Goal: Find specific page/section: Find specific page/section

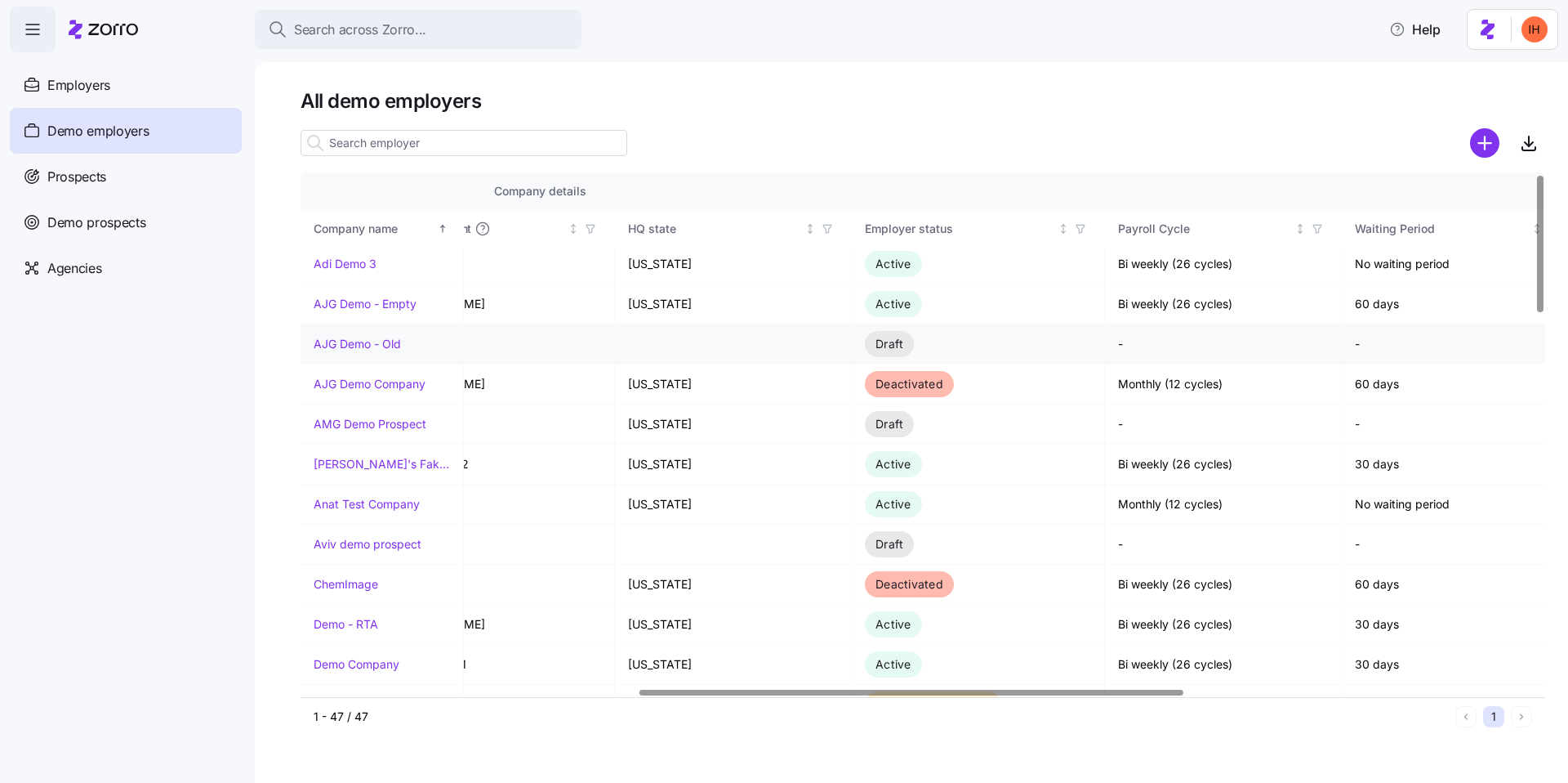
scroll to position [4, 719]
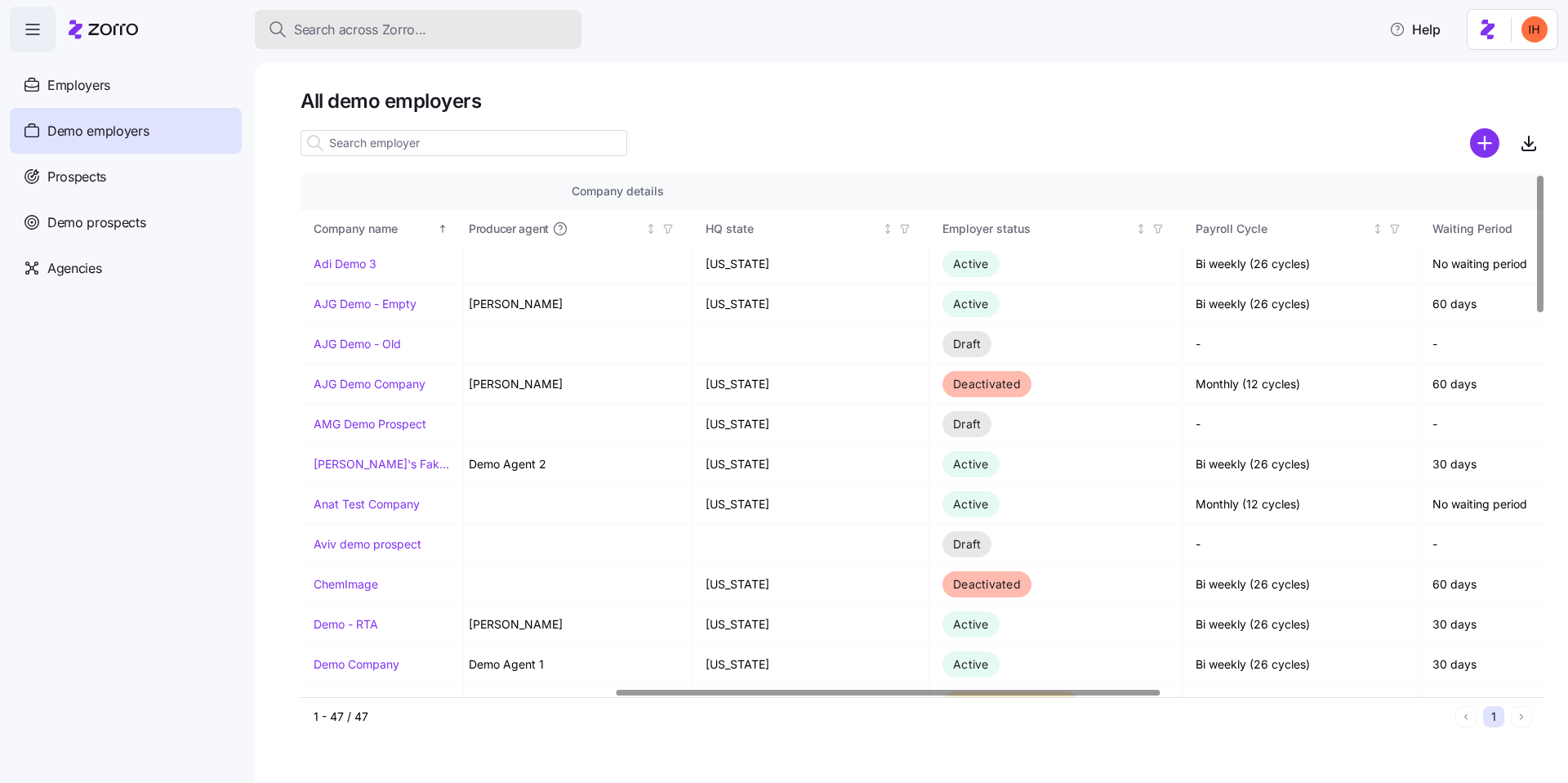
click at [370, 32] on span "Search across Zorro..." at bounding box center [359, 29] width 132 height 20
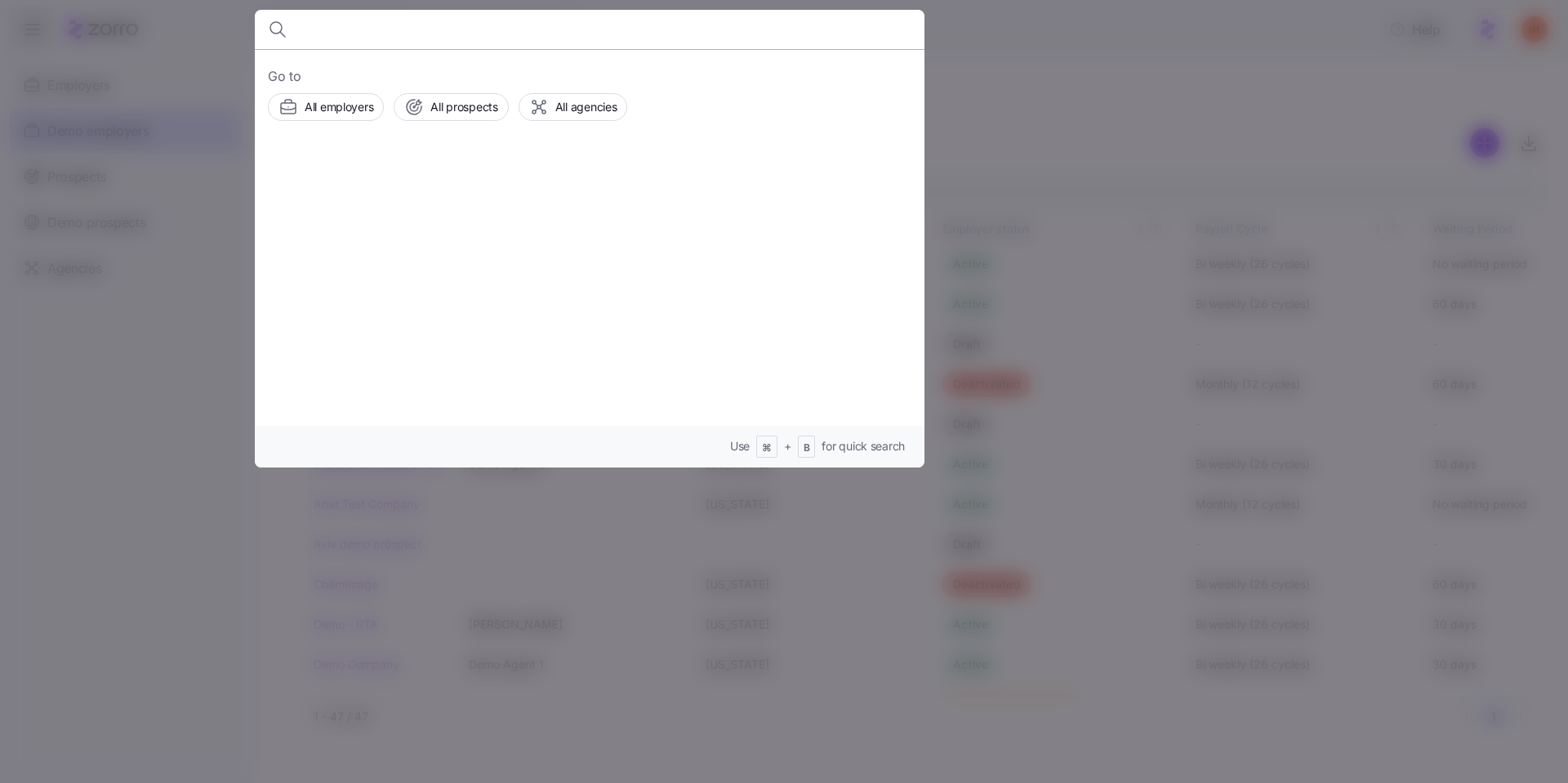
click at [1126, 99] on div at bounding box center [784, 392] width 1568 height 783
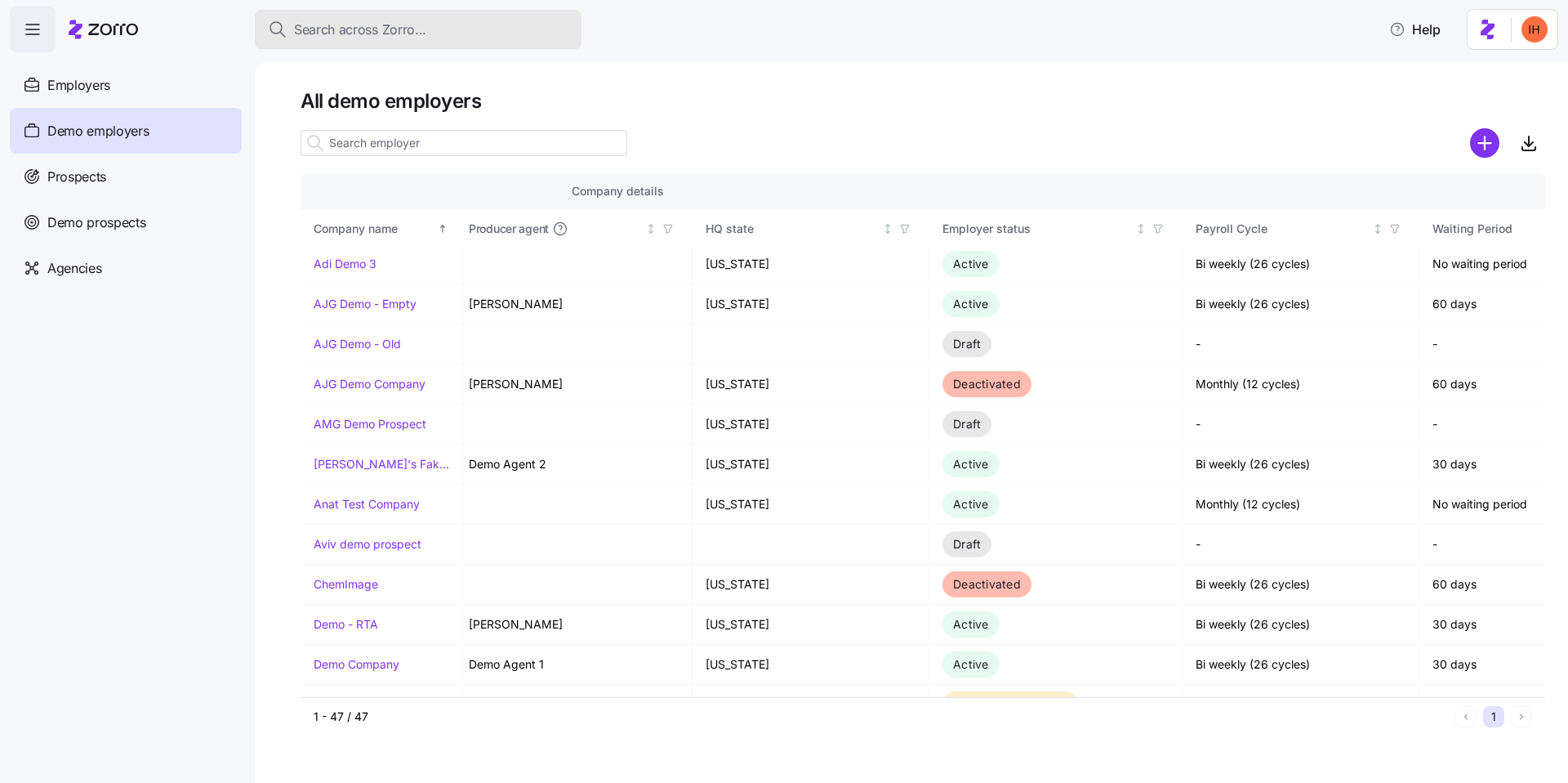
click at [440, 28] on div "Search across Zorro..." at bounding box center [418, 29] width 300 height 20
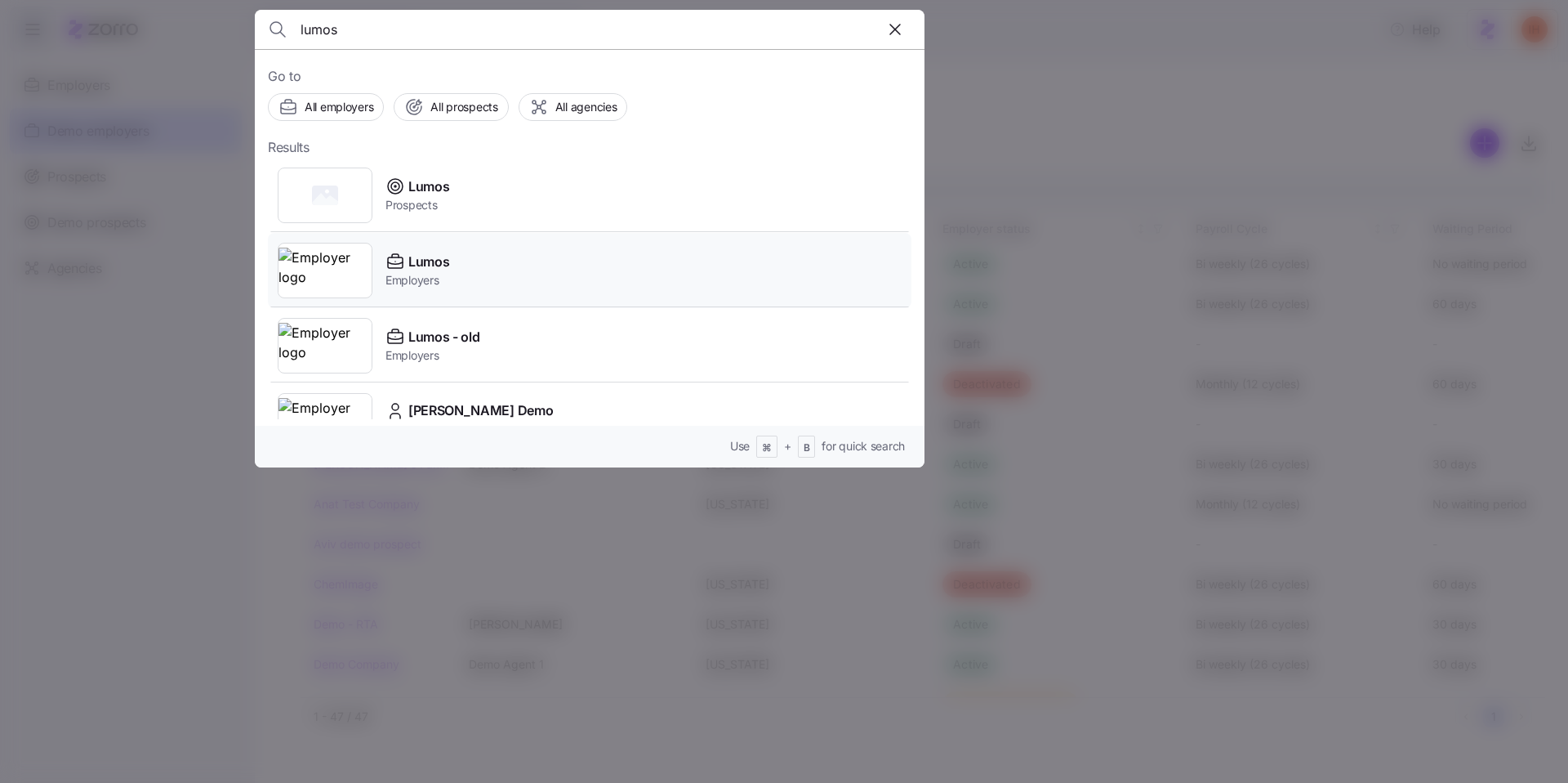
type input "lumos"
click at [477, 267] on div "Lumos Employers" at bounding box center [589, 270] width 643 height 75
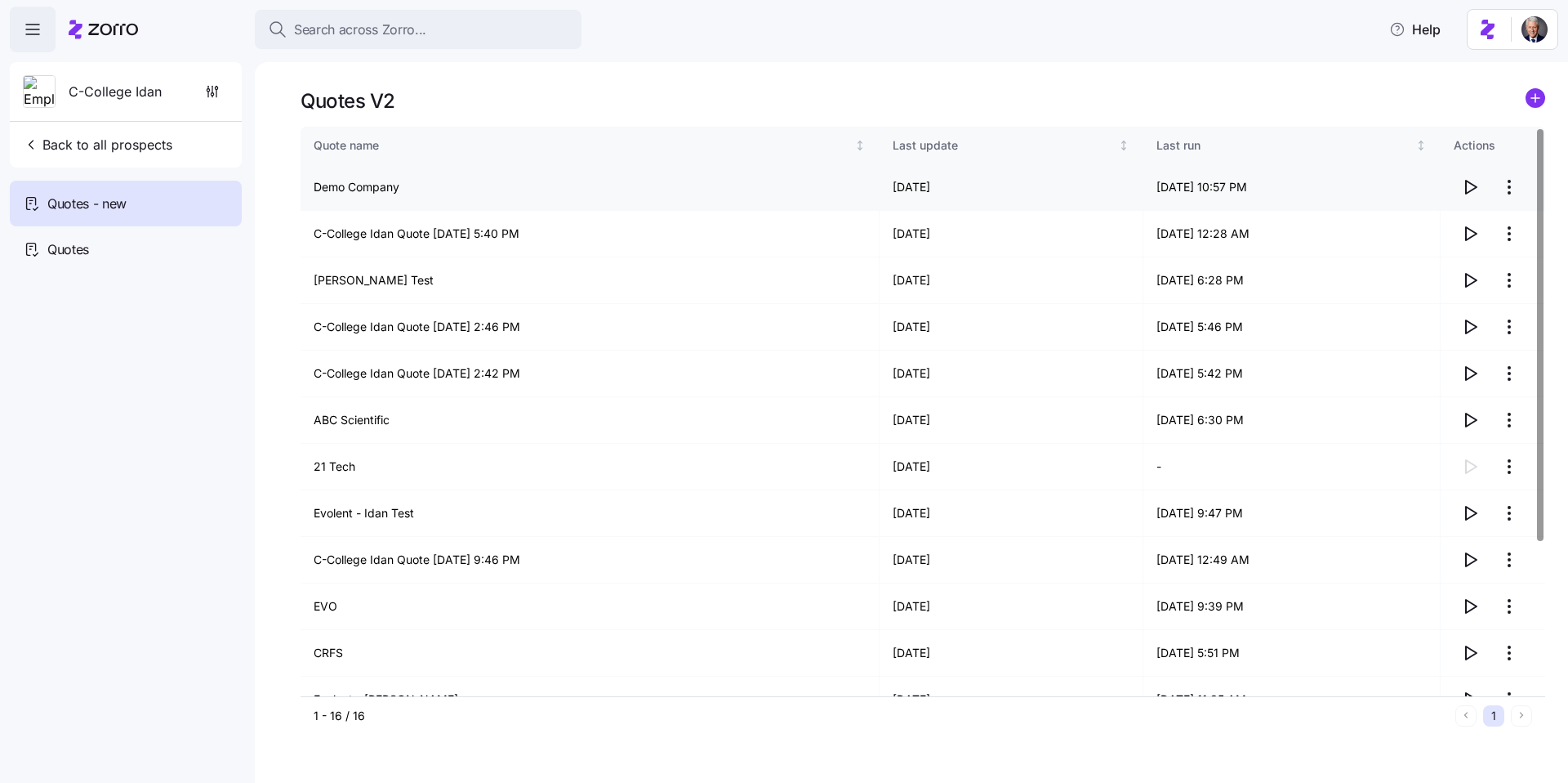
click at [1476, 192] on icon "button" at bounding box center [1469, 186] width 19 height 19
